Goal: Information Seeking & Learning: Learn about a topic

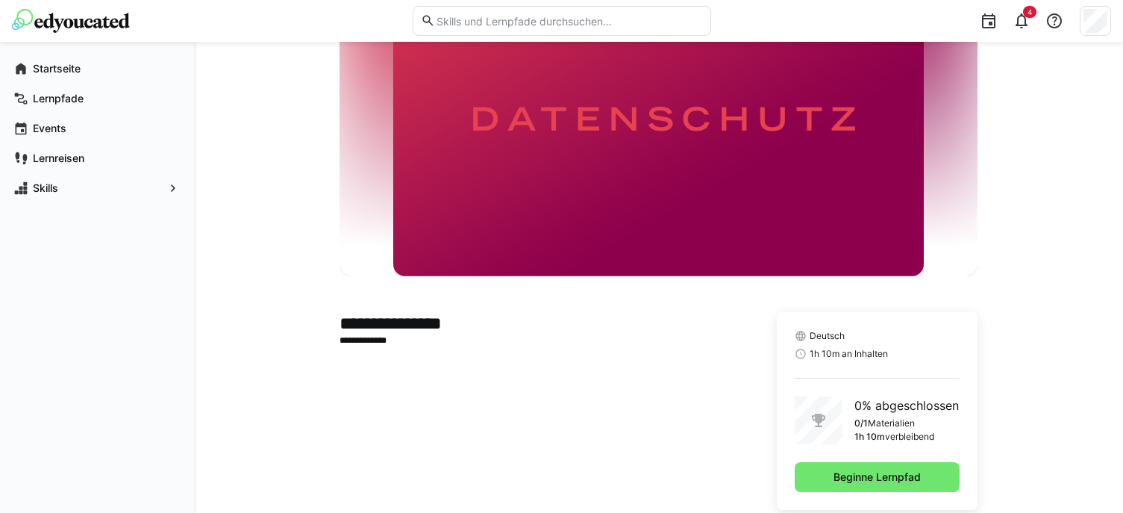
scroll to position [133, 0]
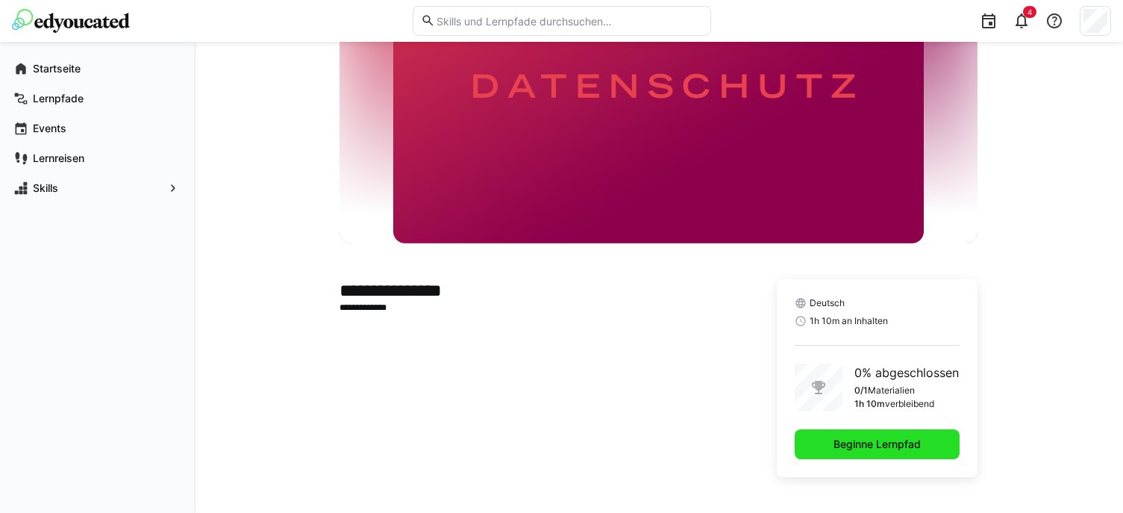
click at [920, 448] on span "Beginne Lernpfad" at bounding box center [877, 443] width 92 height 15
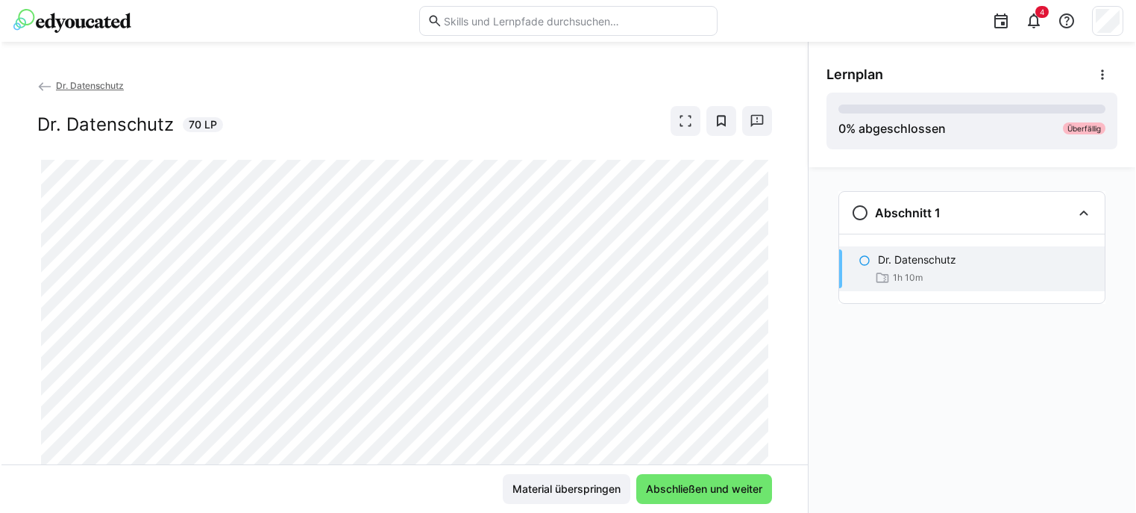
scroll to position [51, 0]
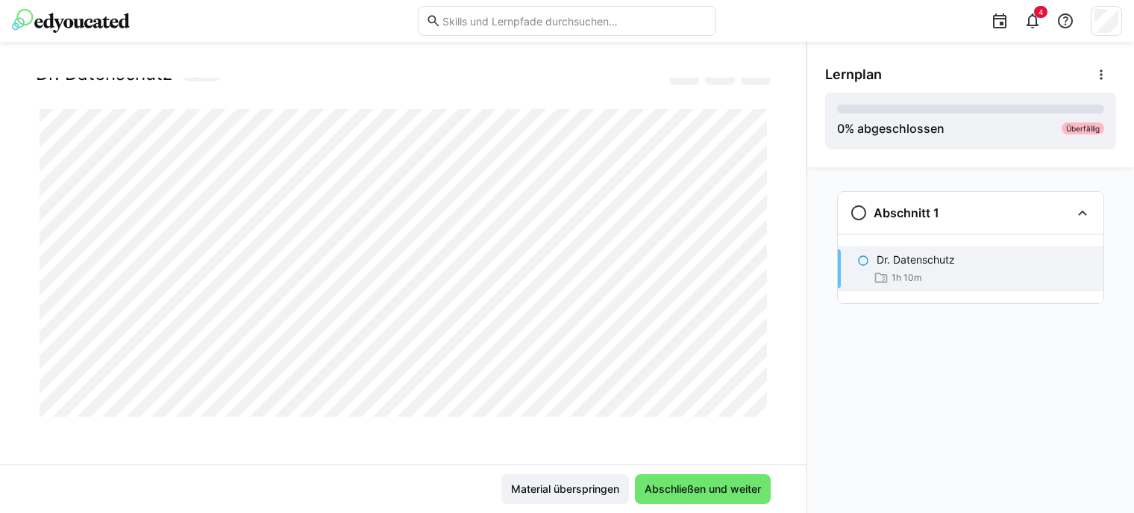
click at [1104, 472] on div "Abschnitt 1 Dr. Datenschutz 1h 10m" at bounding box center [970, 339] width 327 height 345
click at [1104, 389] on div "Abschnitt 1 Dr. Datenschutz 1h 10m" at bounding box center [970, 339] width 327 height 345
click at [1064, 399] on div "Abschnitt 1 Dr. Datenschutz 1h 10m" at bounding box center [970, 339] width 327 height 345
click at [1073, 372] on div "Abschnitt 1 Dr. Datenschutz 1h 10m" at bounding box center [970, 339] width 327 height 345
click at [1122, 417] on div "Abschnitt 1 Dr. Datenschutz 1h 10m" at bounding box center [970, 339] width 327 height 345
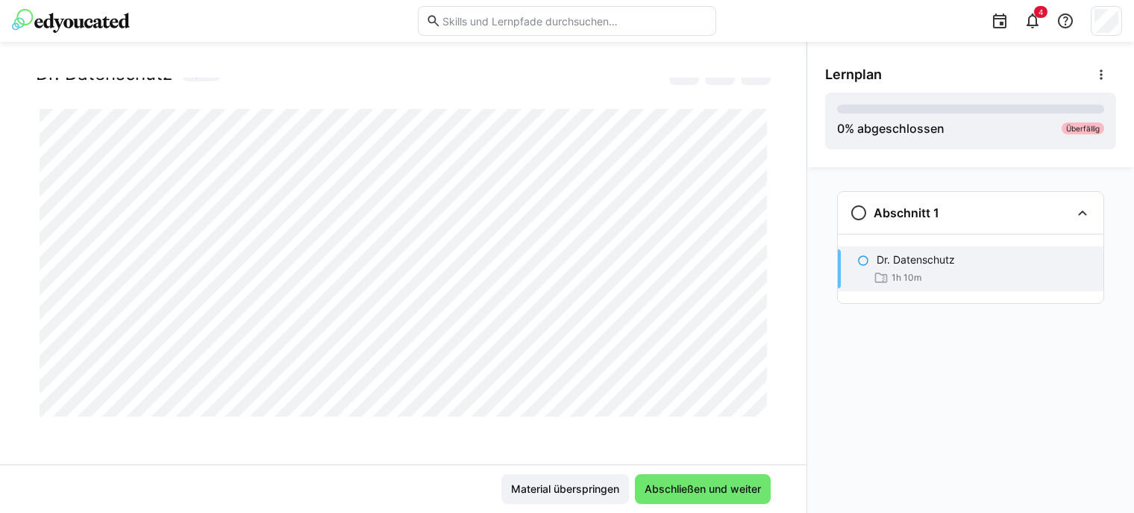
click at [1095, 372] on div "Abschnitt 1 Dr. Datenschutz 1h 10m" at bounding box center [970, 339] width 327 height 345
click at [1080, 385] on div "Abschnitt 1 Dr. Datenschutz 1h 10m" at bounding box center [970, 339] width 327 height 345
click at [1064, 401] on div "Abschnitt 1 Dr. Datenschutz 1h 10m" at bounding box center [970, 339] width 327 height 345
click at [1092, 379] on div "Abschnitt 1 Dr. Datenschutz 1h 10m" at bounding box center [970, 339] width 327 height 345
click at [1091, 428] on div "Abschnitt 1 Dr. Datenschutz 1h 10m" at bounding box center [970, 339] width 327 height 345
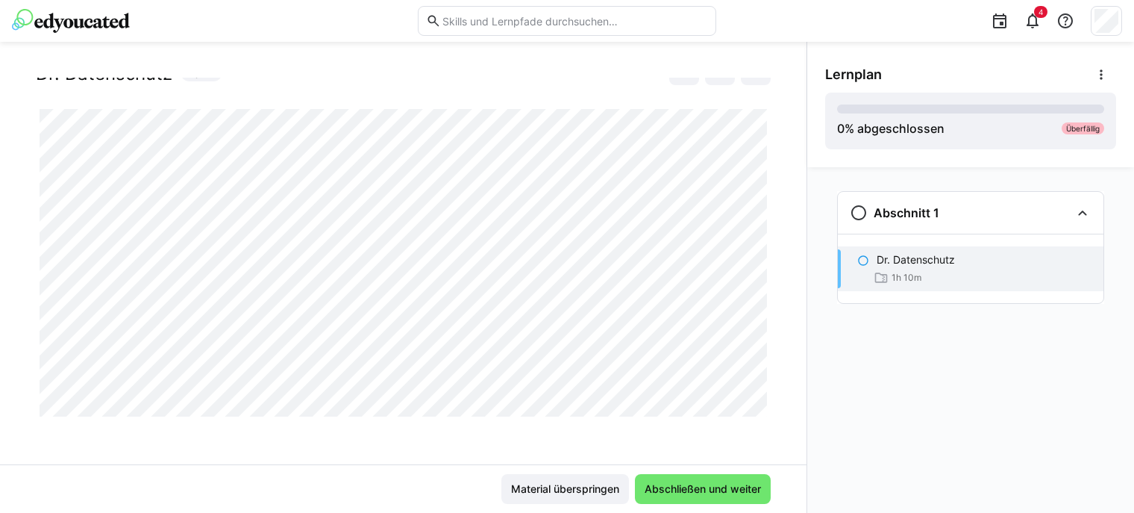
click at [992, 481] on div "Abschnitt 1 Dr. Datenschutz 1h 10m" at bounding box center [970, 339] width 327 height 345
click at [1068, 395] on div "Abschnitt 1 Dr. Datenschutz 1h 10m" at bounding box center [970, 339] width 327 height 345
click at [1077, 457] on div "Abschnitt 1 Dr. Datenschutz 1h 10m" at bounding box center [970, 339] width 327 height 345
click at [1115, 392] on div "Abschnitt 1 Dr. Datenschutz 1h 10m" at bounding box center [973, 339] width 327 height 345
click at [1077, 397] on div "Abschnitt 1 Dr. Datenschutz 1h 10m" at bounding box center [973, 339] width 327 height 345
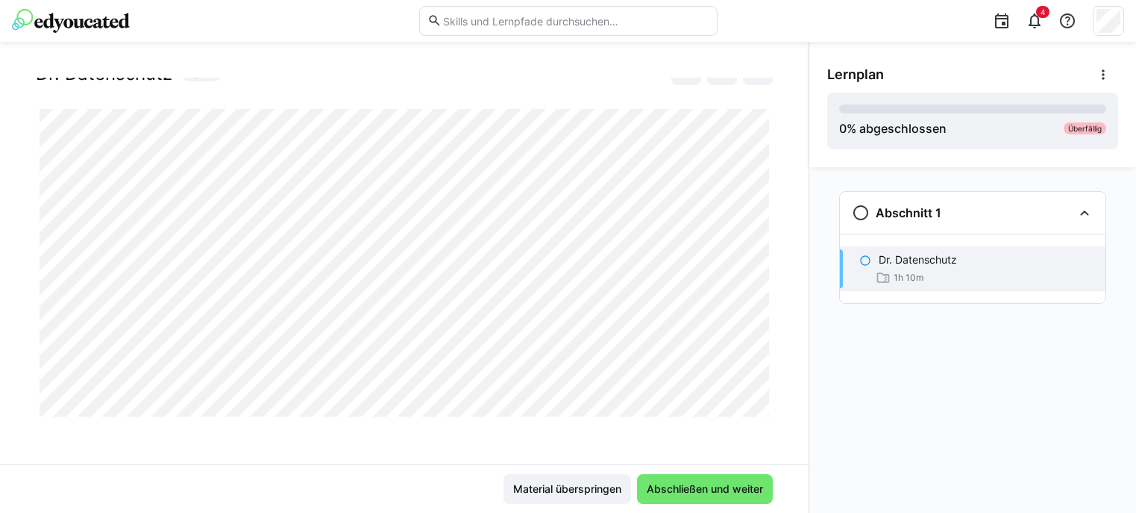
click at [1081, 420] on div "Abschnitt 1 Dr. Datenschutz 1h 10m" at bounding box center [973, 339] width 327 height 345
click at [1083, 370] on div "Abschnitt 1 Dr. Datenschutz 1h 10m" at bounding box center [973, 339] width 327 height 345
click at [1107, 369] on div "Abschnitt 1 Dr. Datenschutz 1h 10m" at bounding box center [973, 339] width 327 height 345
click at [1072, 487] on div "Abschnitt 1 Dr. Datenschutz 1h 10m" at bounding box center [973, 339] width 327 height 345
click at [1069, 457] on div "Abschnitt 1 Dr. Datenschutz 1h 10m" at bounding box center [973, 339] width 327 height 345
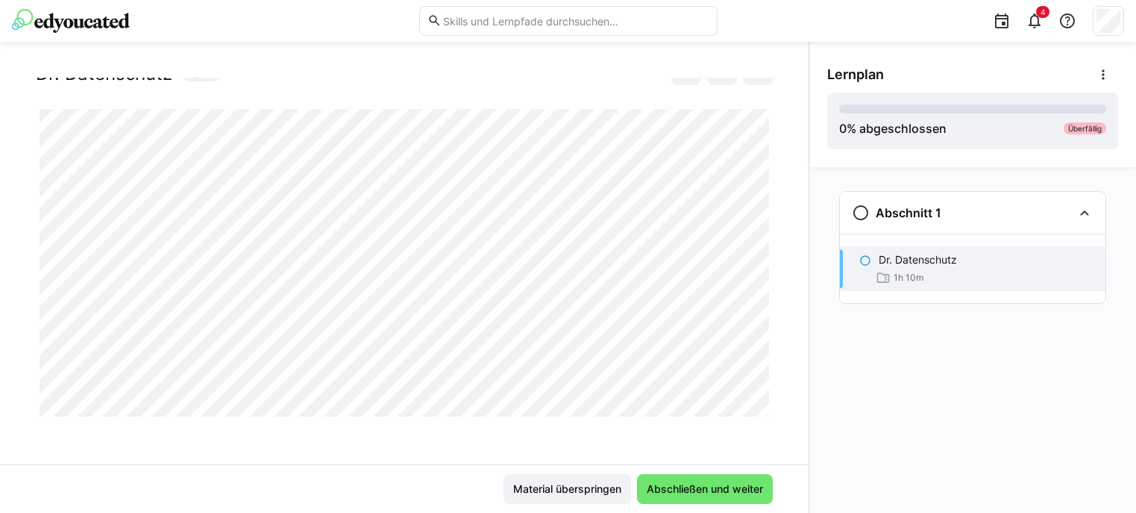
click at [934, 483] on div "Abschnitt 1 Dr. Datenschutz 1h 10m" at bounding box center [973, 339] width 327 height 345
click at [693, 488] on span "Abschließen und weiter" at bounding box center [705, 488] width 121 height 15
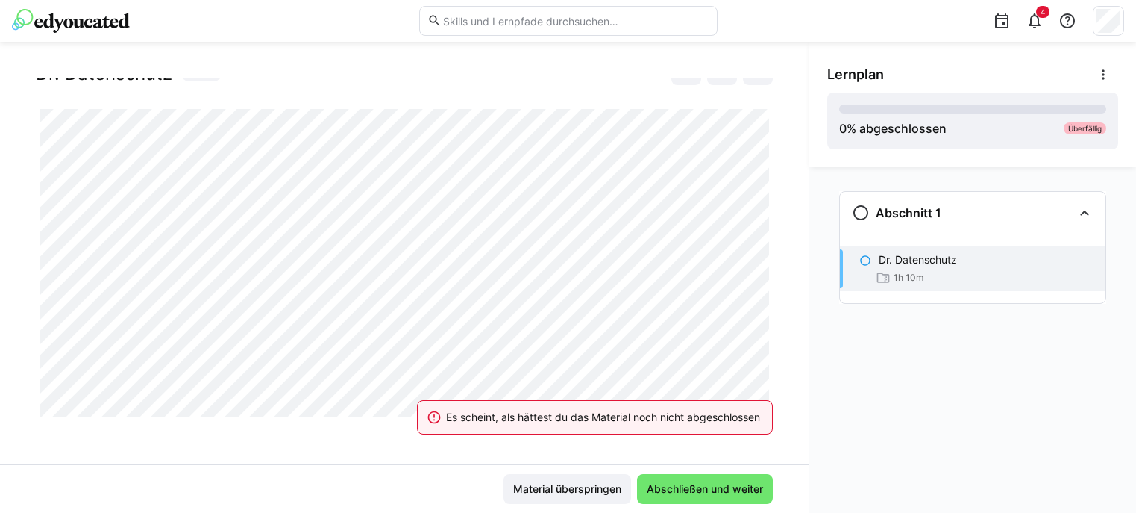
click at [629, 393] on div "Es scheint, als hättest du das Material noch nicht abgeschlossen" at bounding box center [595, 417] width 392 height 66
click at [999, 434] on div "Abschnitt 1 Dr. Datenschutz 1h 10m" at bounding box center [973, 339] width 327 height 345
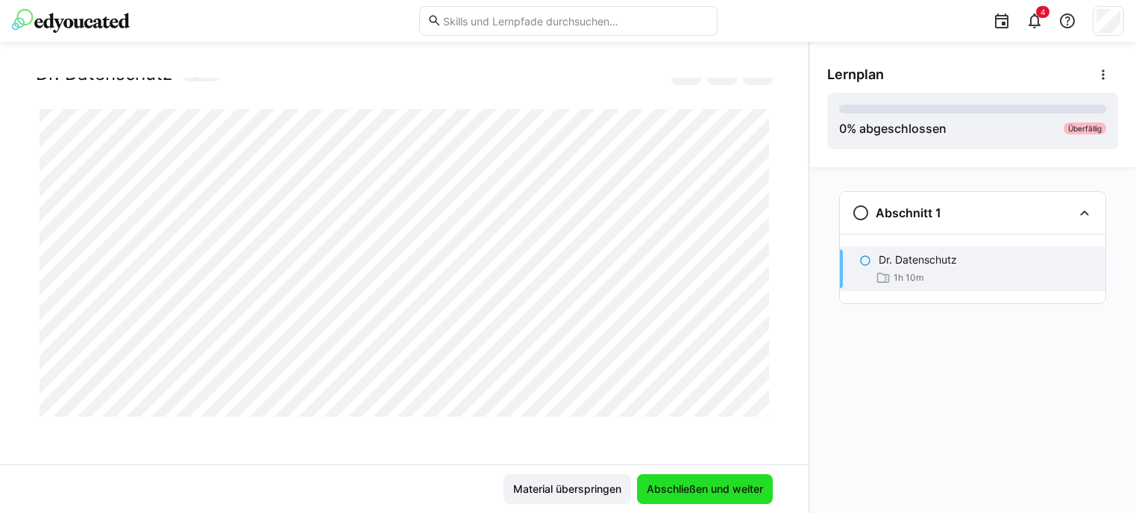
click at [675, 478] on span "Abschließen und weiter" at bounding box center [705, 489] width 136 height 30
click at [1042, 496] on div "Abschnitt 1 Dr. Datenschutz 1h 10m" at bounding box center [973, 339] width 327 height 345
